Goal: Communication & Community: Answer question/provide support

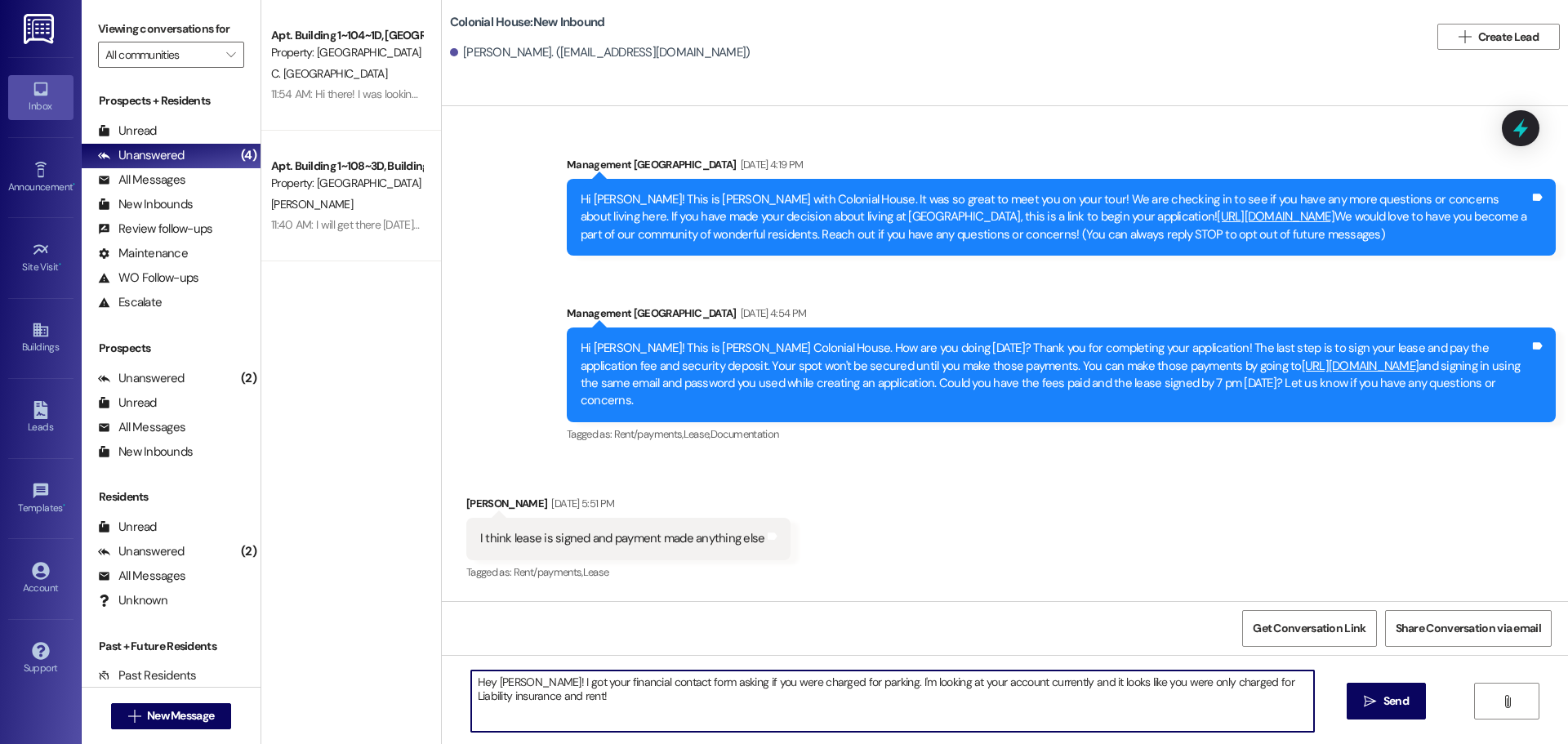
scroll to position [230, 0]
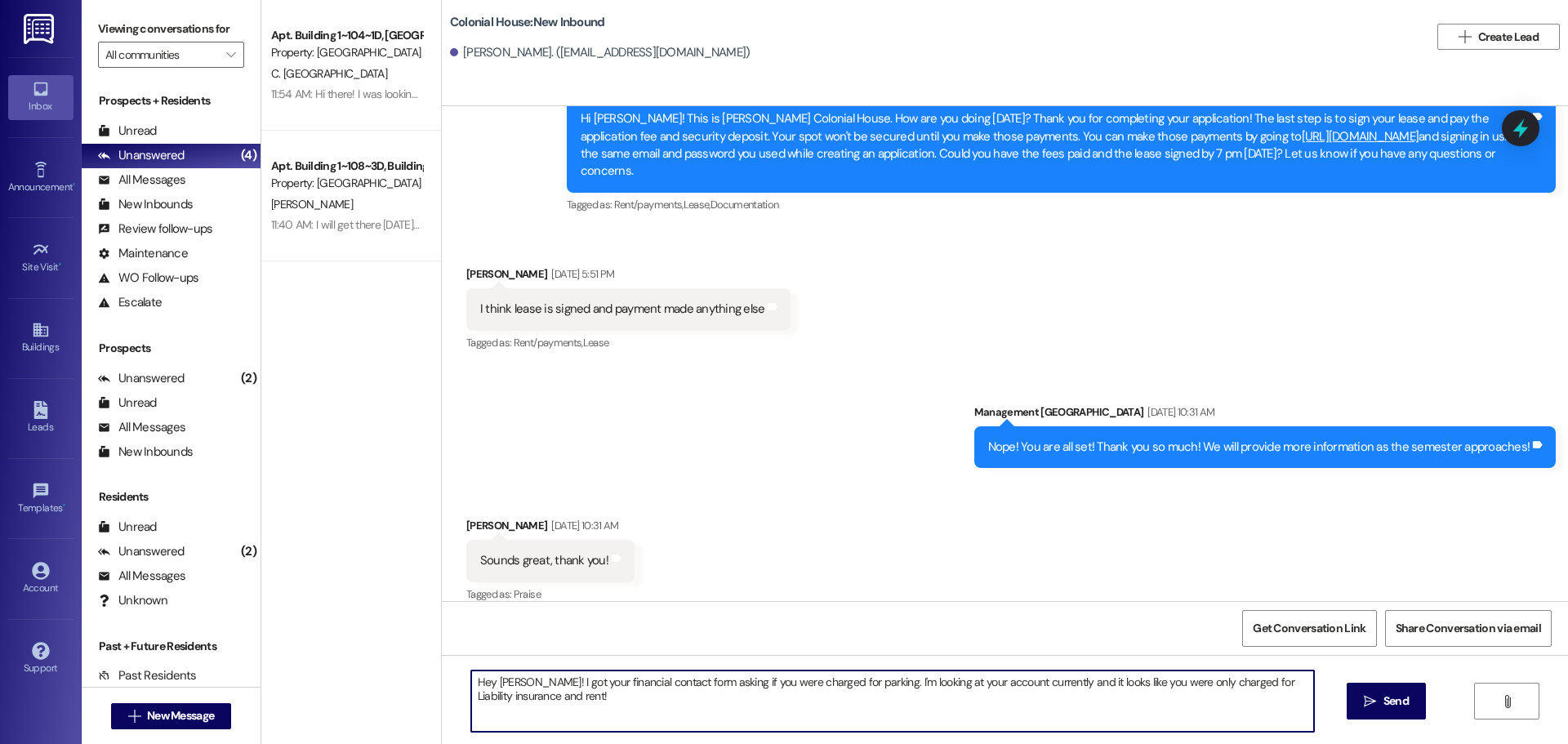
click at [599, 702] on textarea "Hey [PERSON_NAME]! I got your financial contact form asking if you were charged…" at bounding box center [892, 701] width 843 height 61
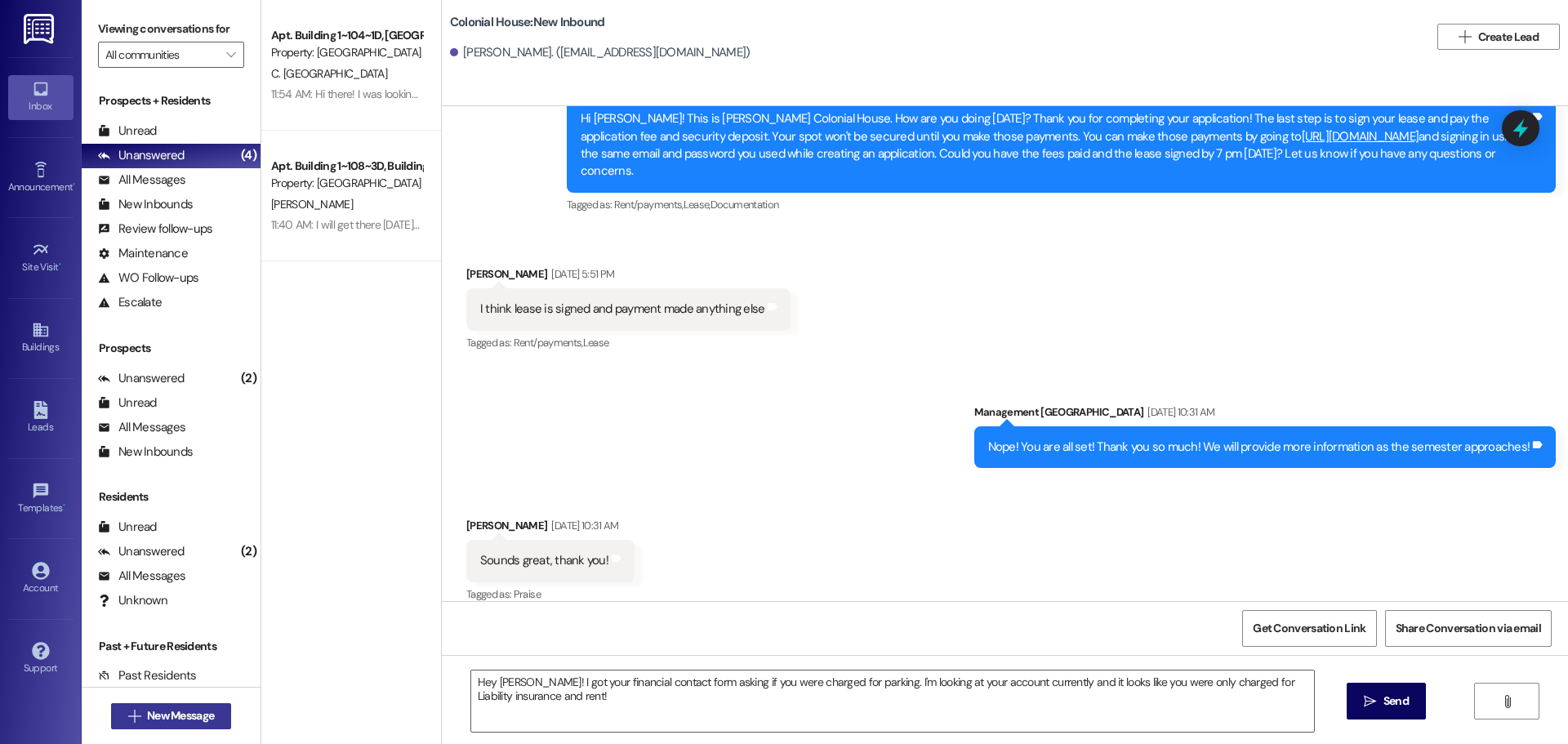
click at [204, 719] on span "New Message" at bounding box center [180, 716] width 67 height 17
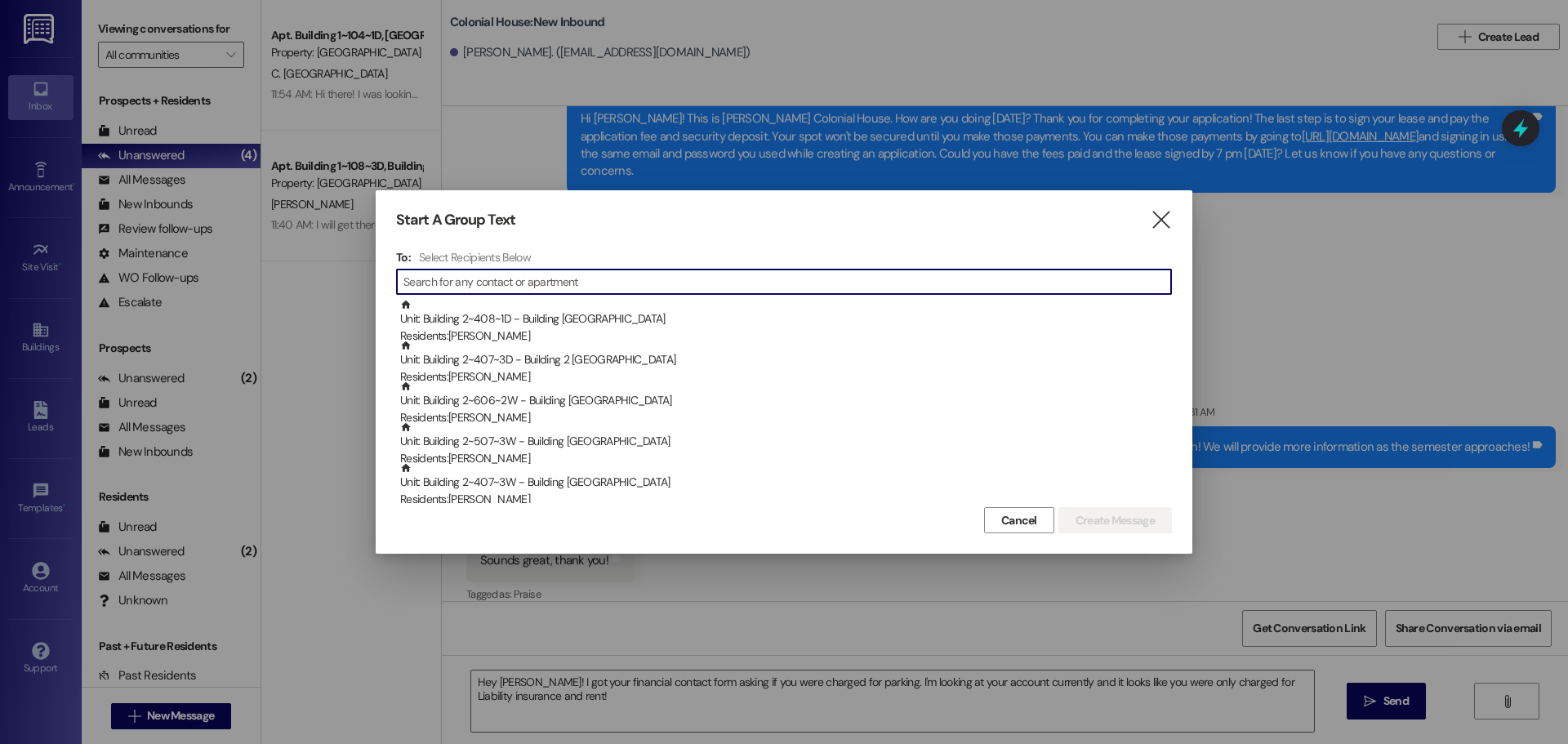
click at [582, 278] on input at bounding box center [787, 281] width 768 height 23
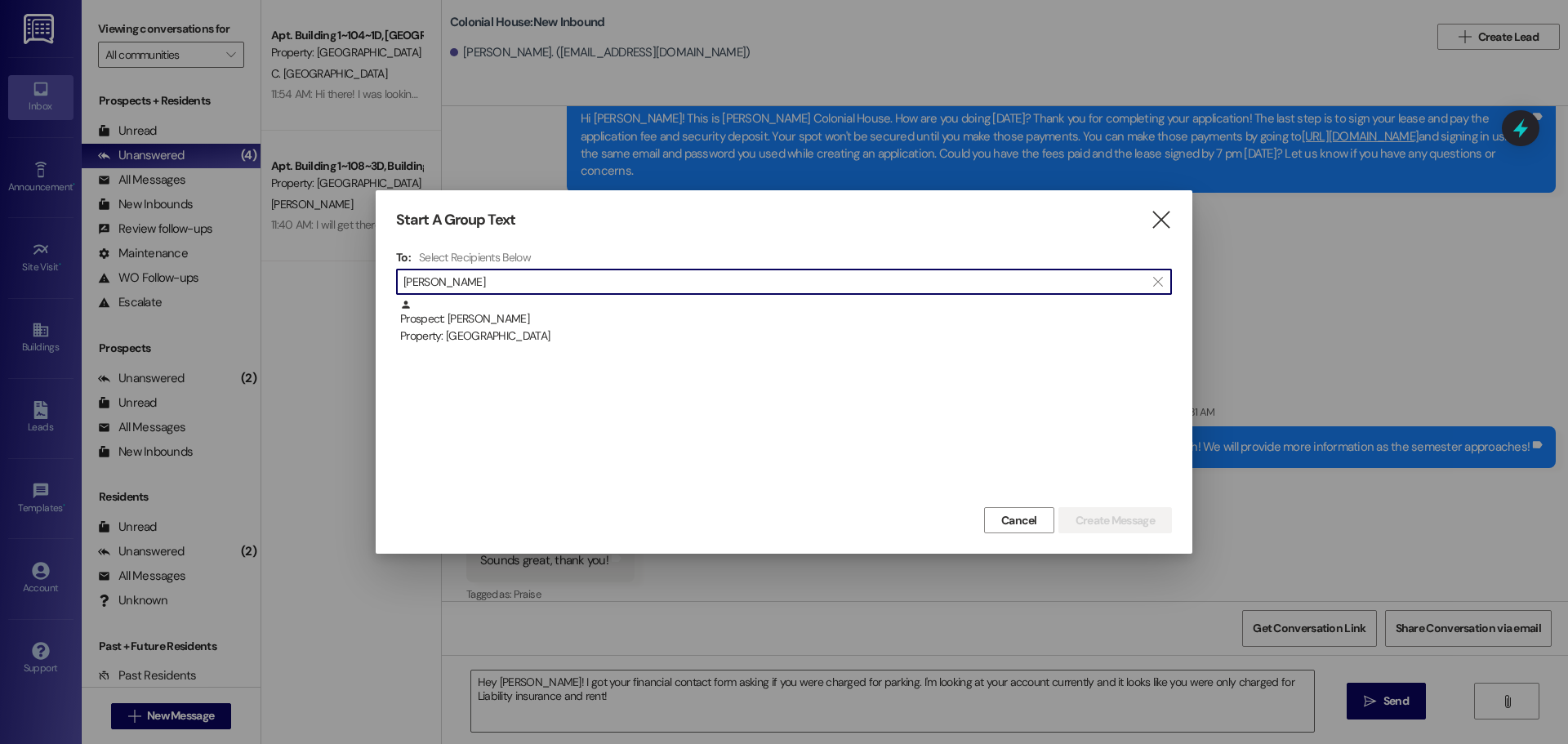
type input "[PERSON_NAME]"
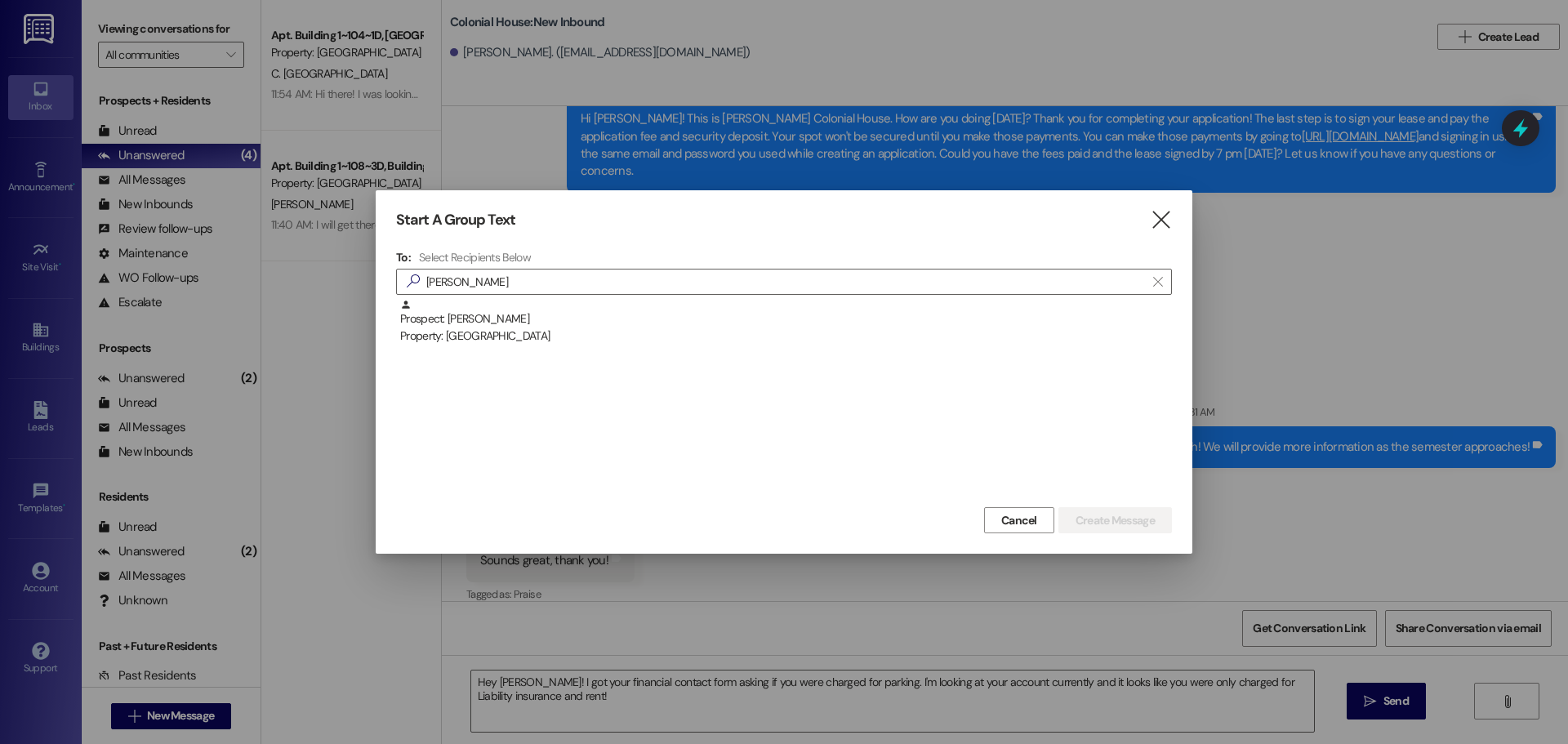
click at [583, 339] on div "Property: [GEOGRAPHIC_DATA]" at bounding box center [786, 336] width 772 height 17
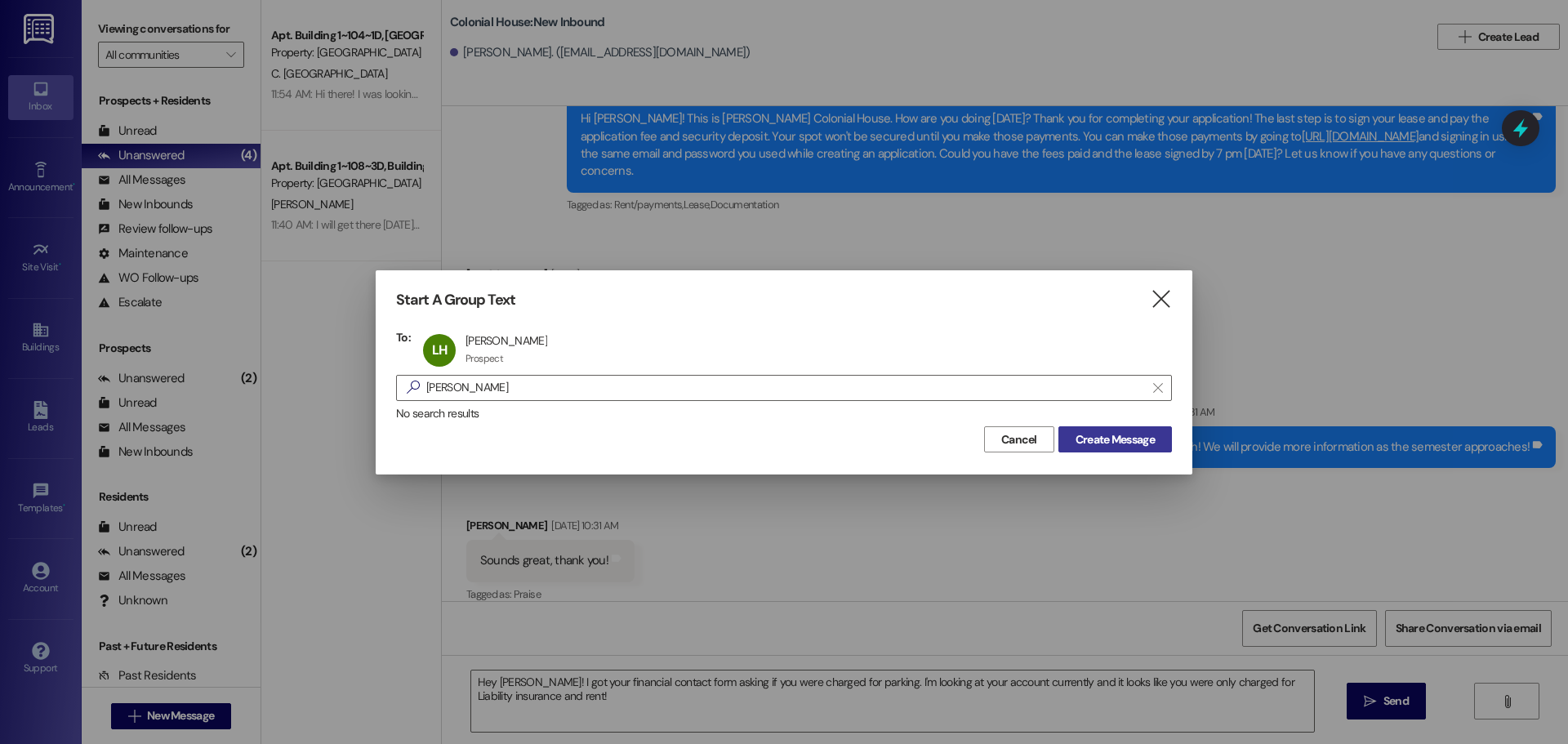
click at [1121, 429] on button "Create Message" at bounding box center [1115, 440] width 113 height 26
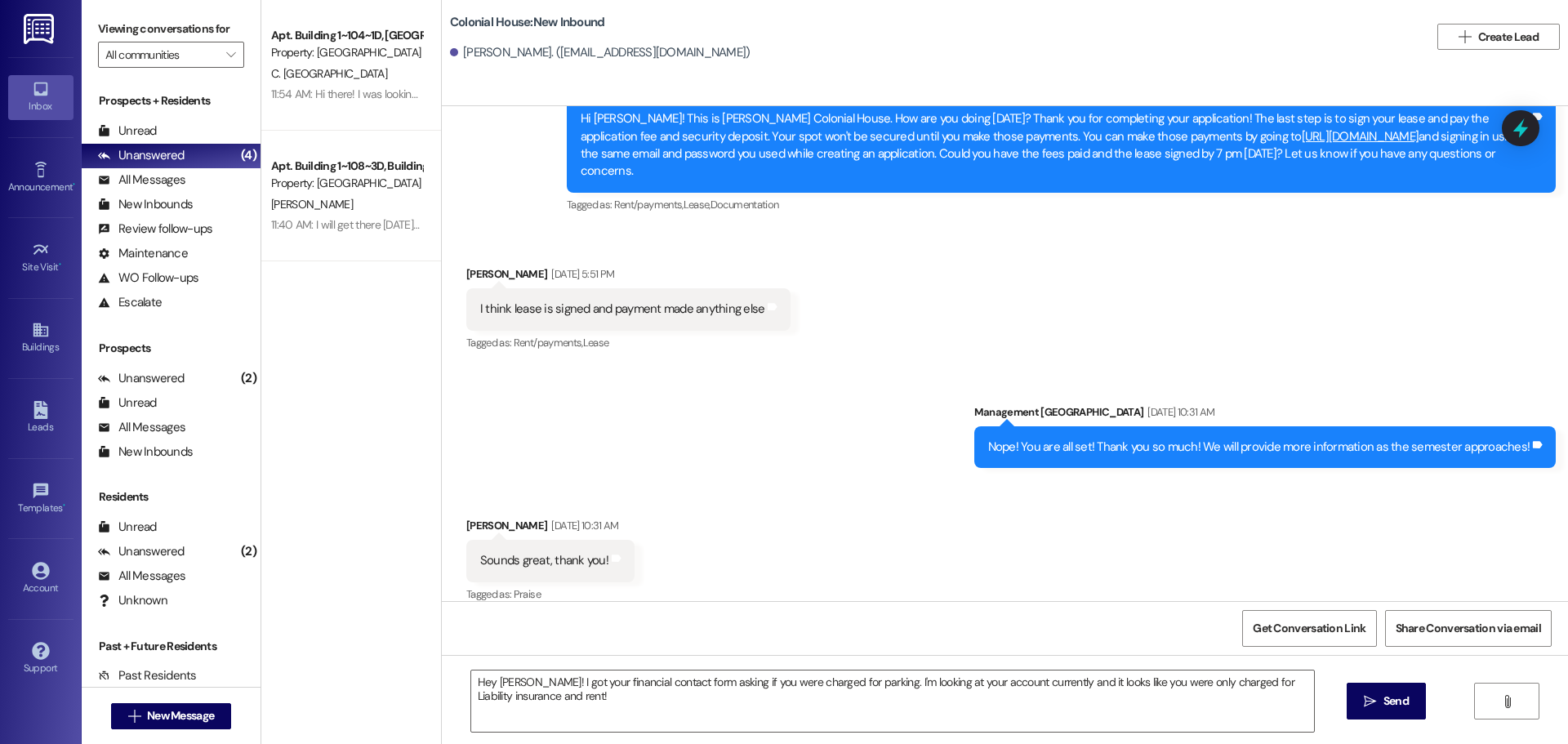
scroll to position [0, 0]
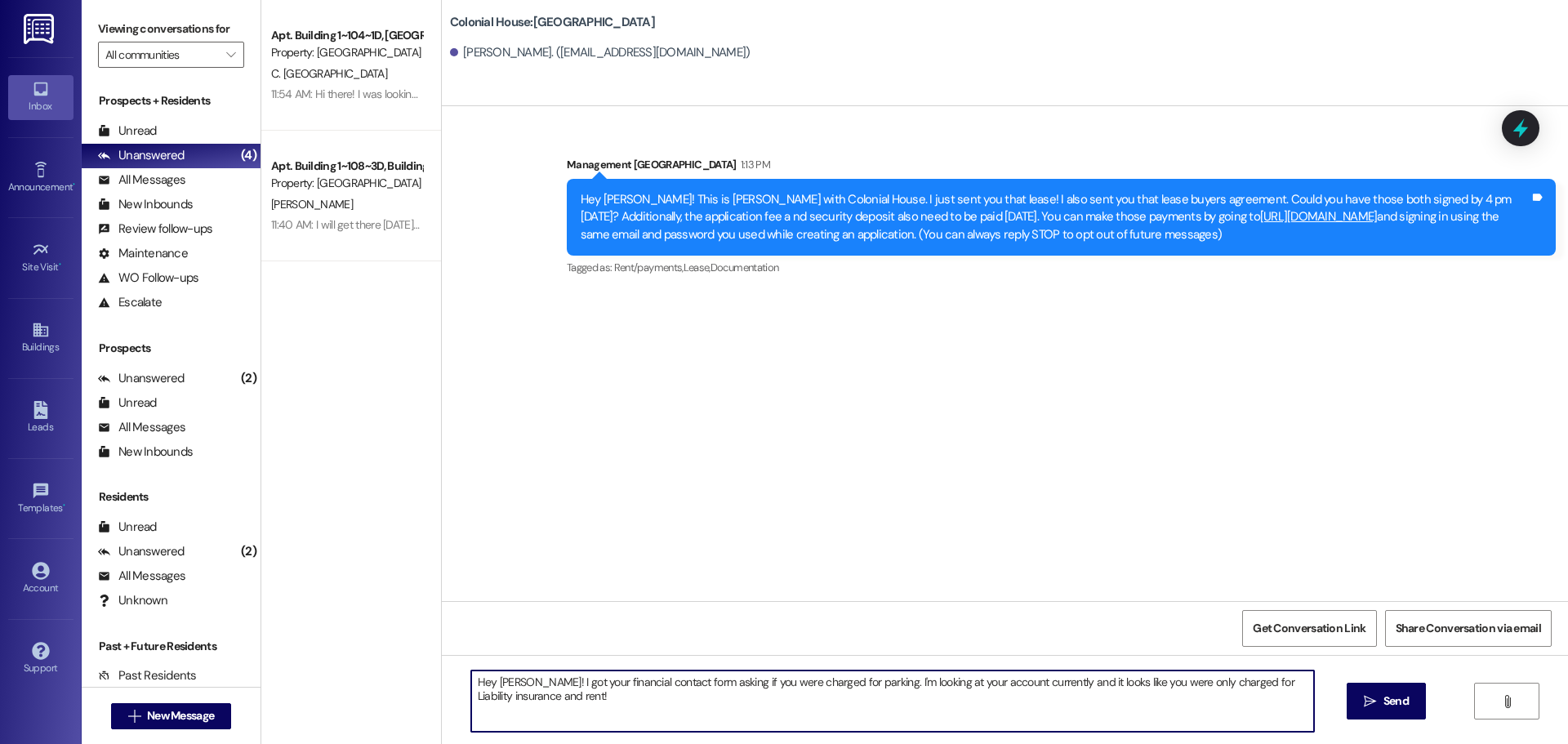
click at [538, 697] on textarea "Hey [PERSON_NAME]! I got your financial contact form asking if you were charged…" at bounding box center [892, 701] width 843 height 61
